Goal: Complete application form

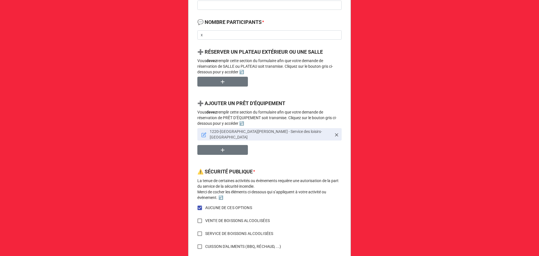
scroll to position [257, 0]
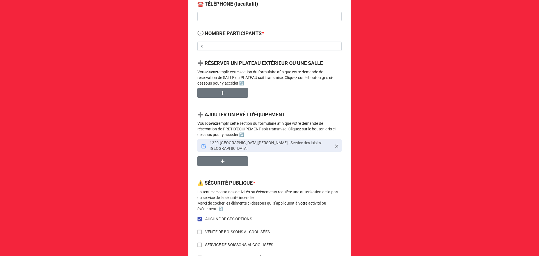
click at [201, 144] on icon at bounding box center [203, 145] width 5 height 5
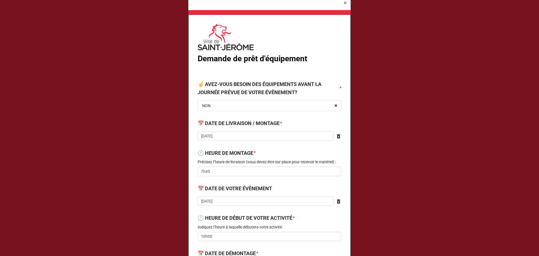
type textarea "x"
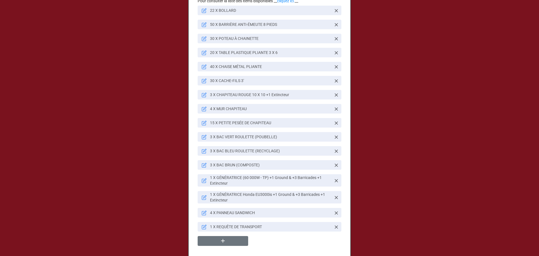
scroll to position [561, 0]
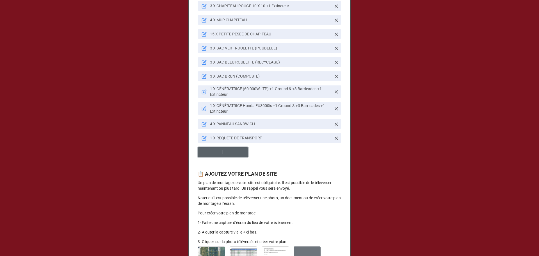
click at [220, 155] on icon "button" at bounding box center [223, 152] width 6 height 6
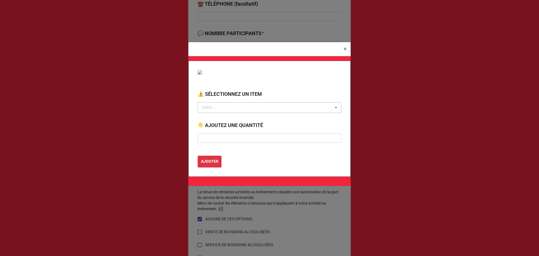
click at [232, 104] on div "Select ... No results found." at bounding box center [269, 107] width 144 height 11
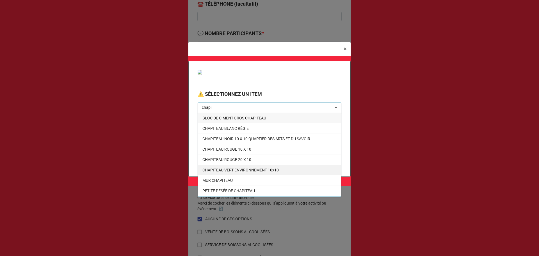
type input "chapi"
click at [248, 167] on span "CHAPITEAU VERT ENVIRONNEMENT 10x10" at bounding box center [240, 169] width 76 height 4
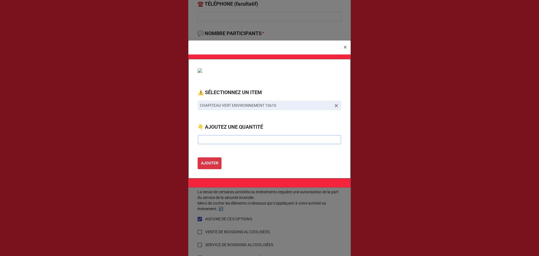
click at [231, 140] on input "text" at bounding box center [269, 140] width 144 height 10
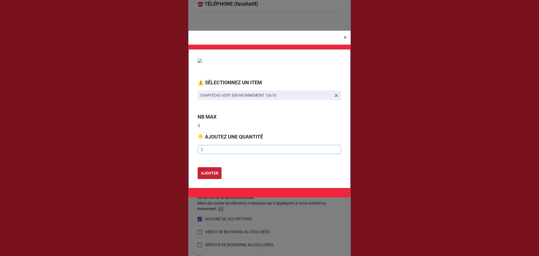
type input "2"
click at [212, 173] on b "AJOUTER" at bounding box center [209, 173] width 17 height 6
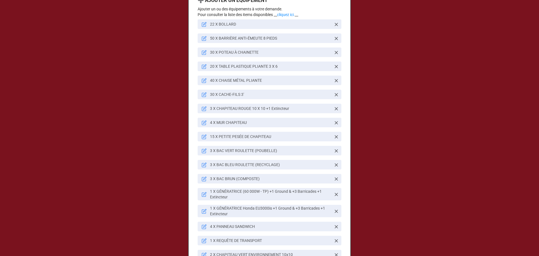
scroll to position [449, 0]
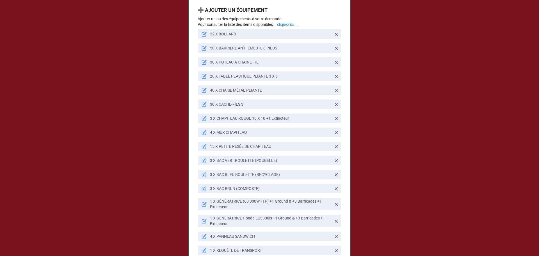
click at [202, 79] on icon at bounding box center [203, 76] width 5 height 5
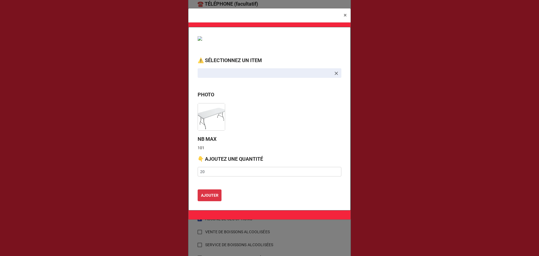
type textarea "x"
click at [208, 172] on input "20" at bounding box center [269, 172] width 144 height 10
type input "21"
click at [212, 194] on b "AJOUTER" at bounding box center [209, 195] width 17 height 6
type textarea "x"
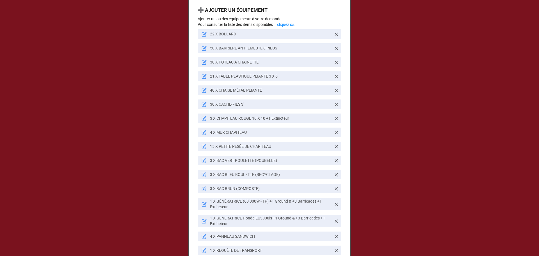
click at [202, 93] on icon at bounding box center [204, 91] width 4 height 4
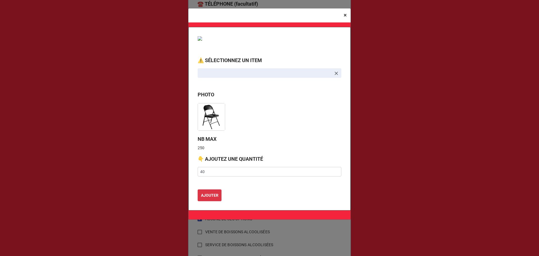
click at [347, 17] on button "× Close" at bounding box center [344, 15] width 11 height 14
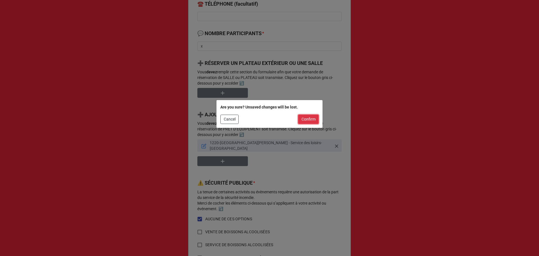
click at [318, 119] on button "Confirm" at bounding box center [308, 119] width 20 height 10
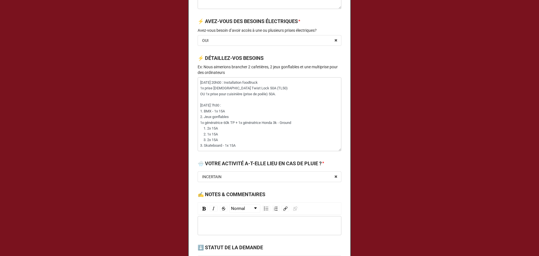
scroll to position [1213, 0]
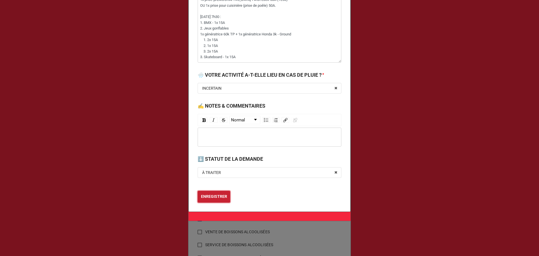
click at [215, 195] on b "ENREGISTRER" at bounding box center [214, 196] width 26 height 6
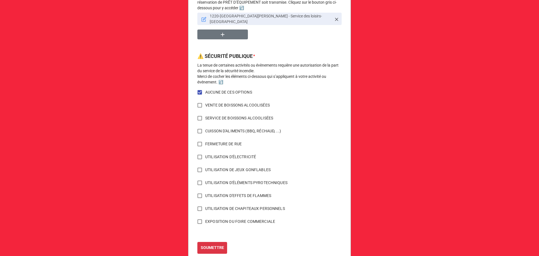
scroll to position [397, 0]
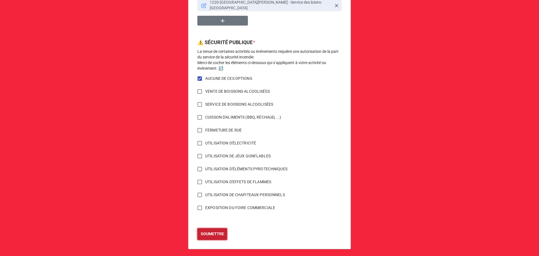
click at [214, 231] on b "SOUMETTRE" at bounding box center [212, 234] width 23 height 6
